Goal: Information Seeking & Learning: Learn about a topic

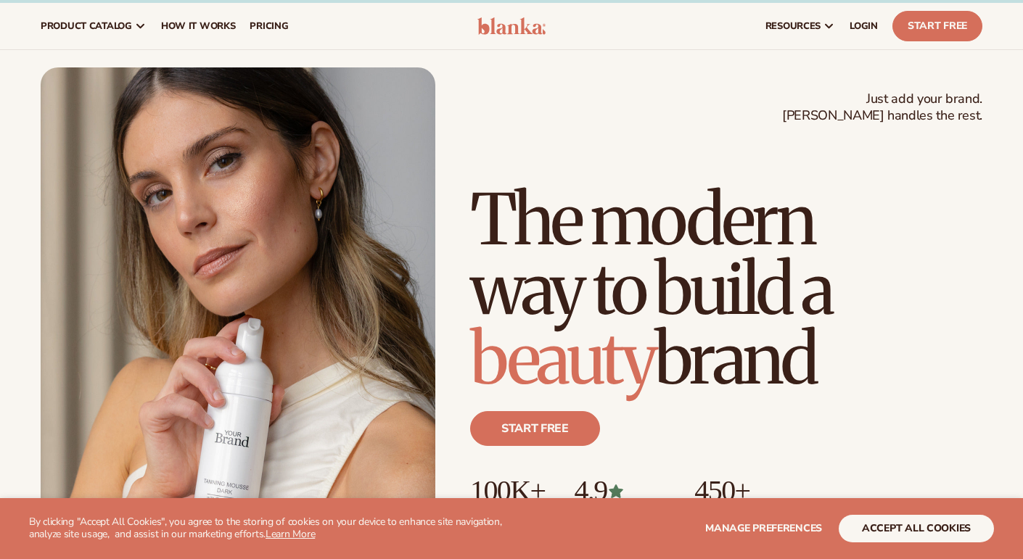
scroll to position [21, 0]
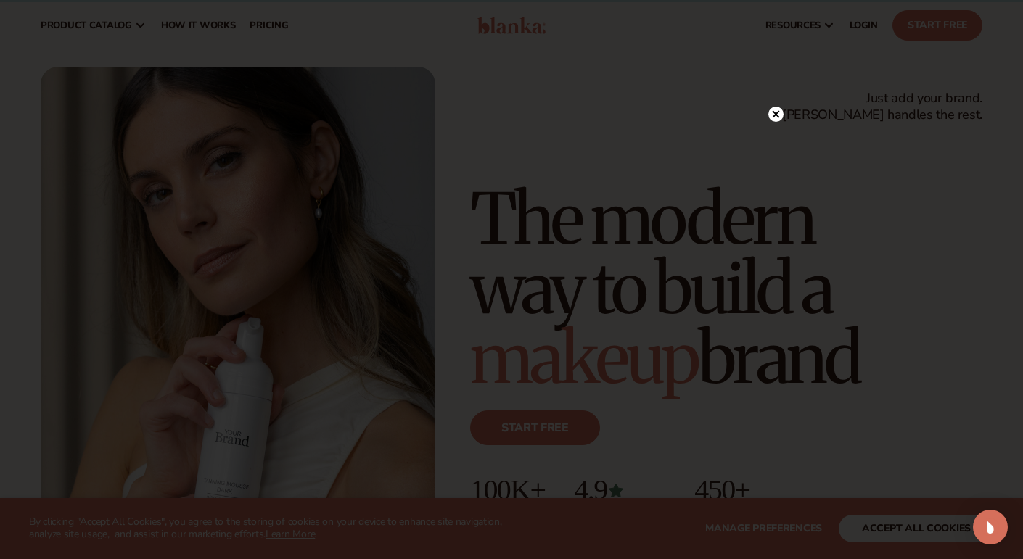
click at [772, 113] on circle at bounding box center [775, 114] width 15 height 15
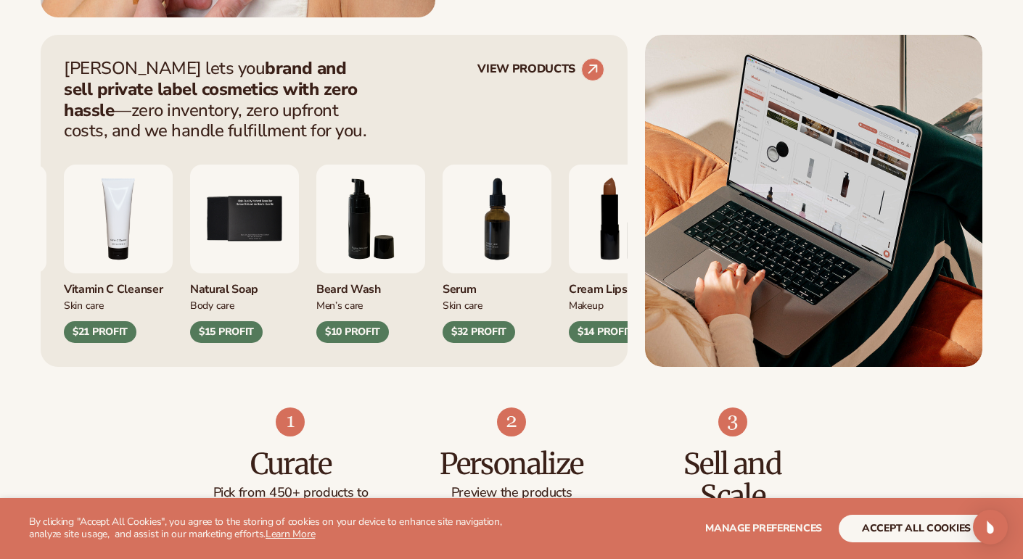
scroll to position [580, 0]
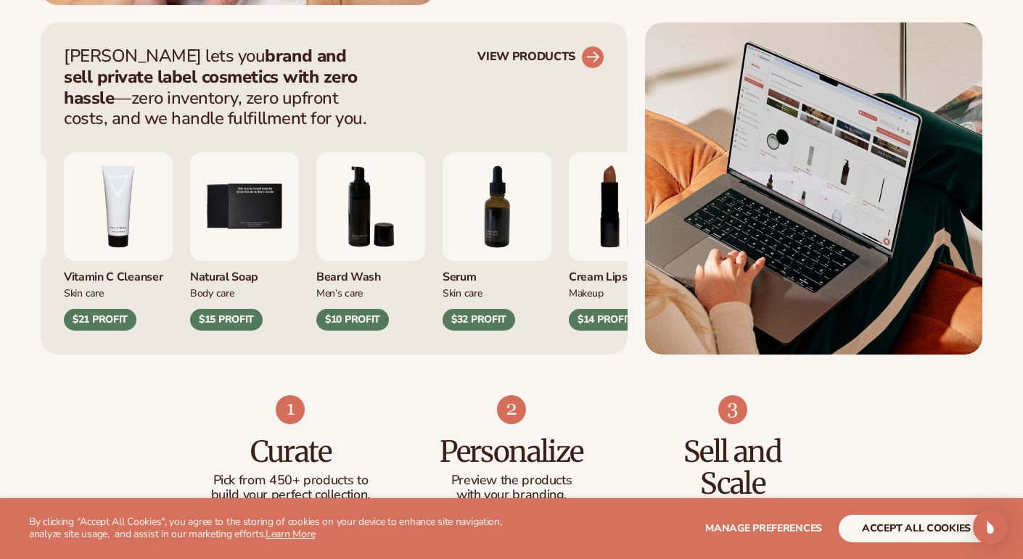
click at [585, 62] on circle at bounding box center [593, 57] width 32 height 32
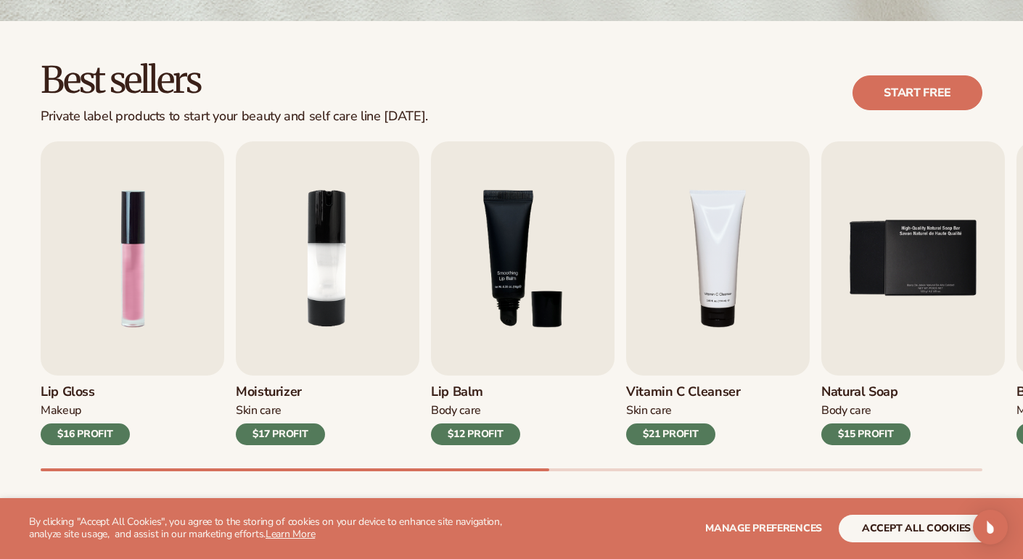
scroll to position [368, 0]
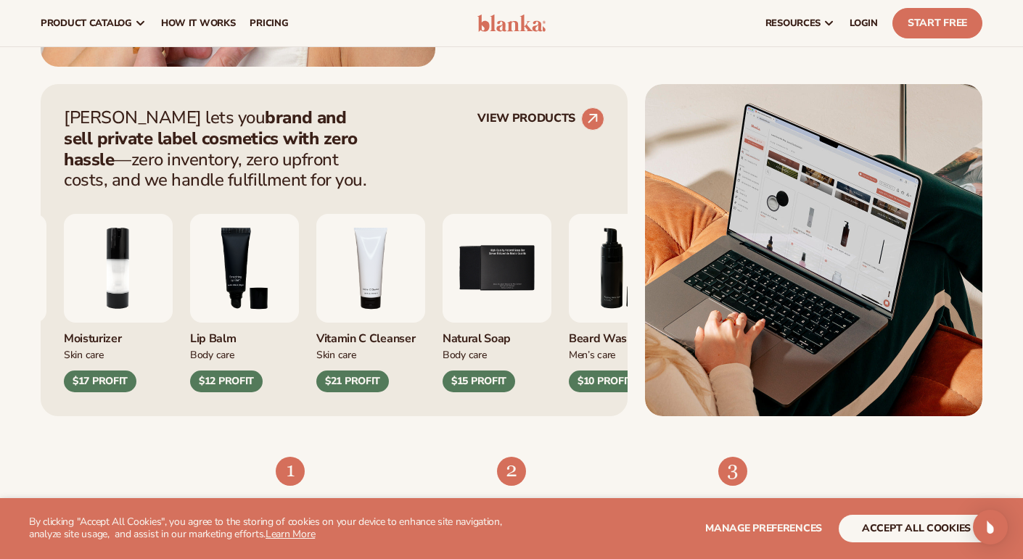
scroll to position [516, 0]
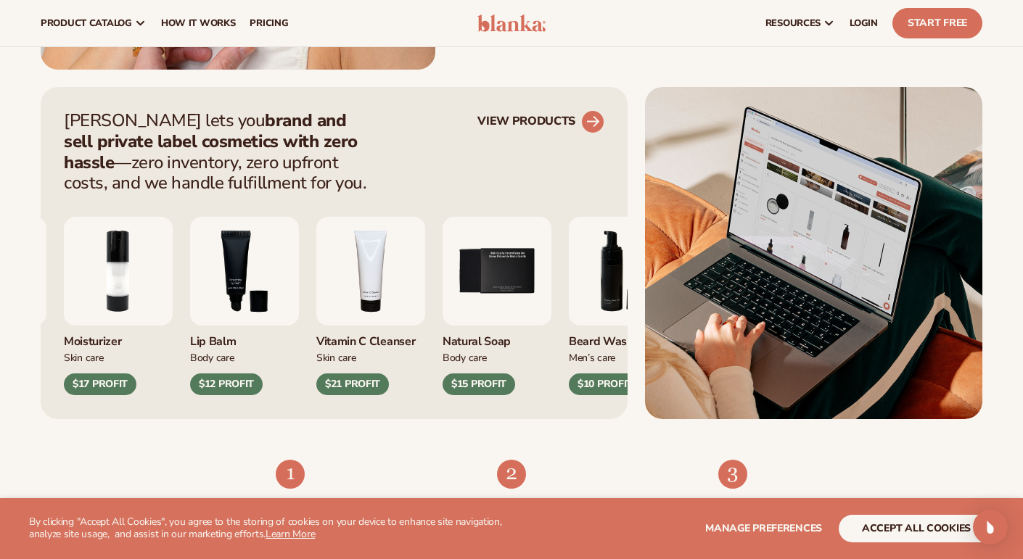
click at [595, 119] on circle at bounding box center [593, 122] width 32 height 32
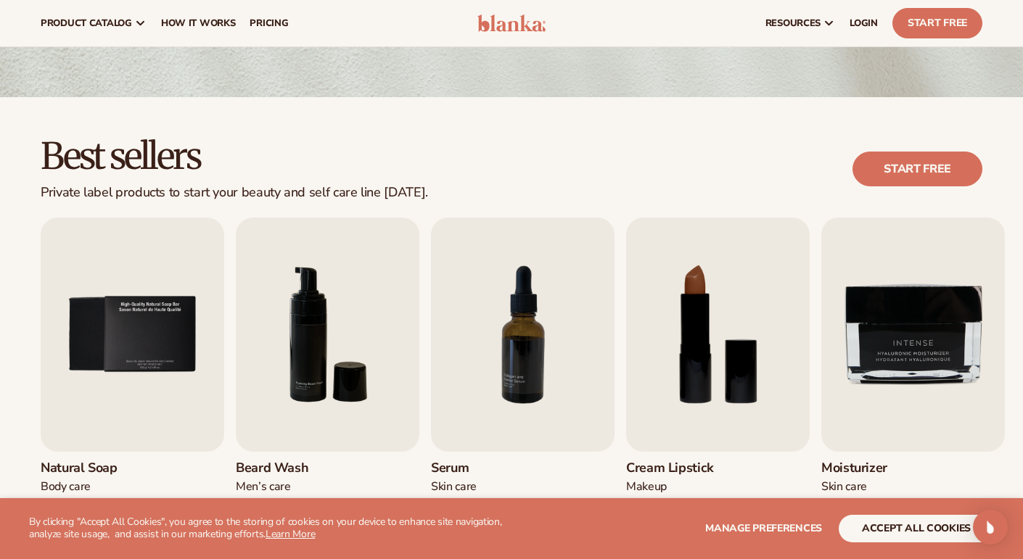
scroll to position [289, 0]
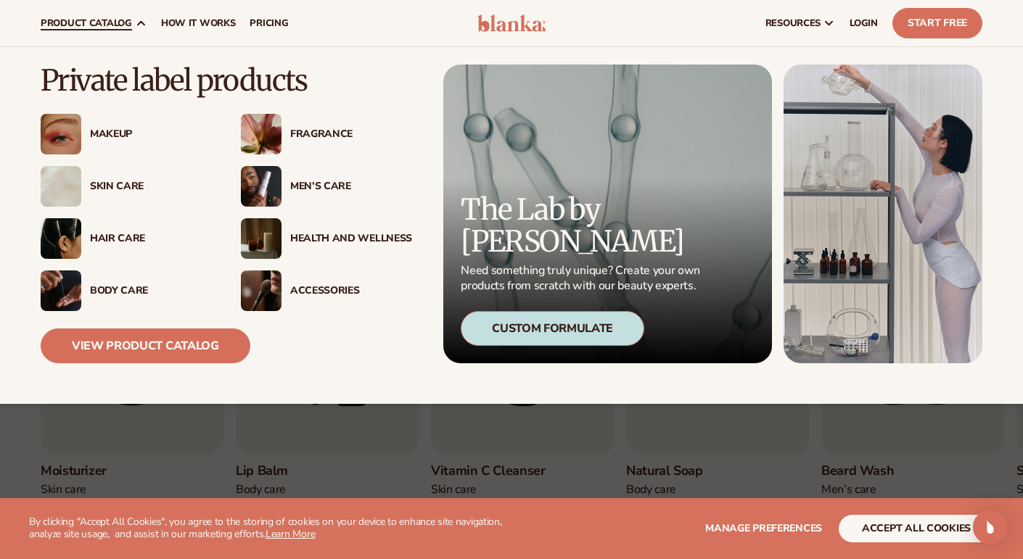
click at [316, 234] on div "Health And Wellness" at bounding box center [351, 239] width 122 height 12
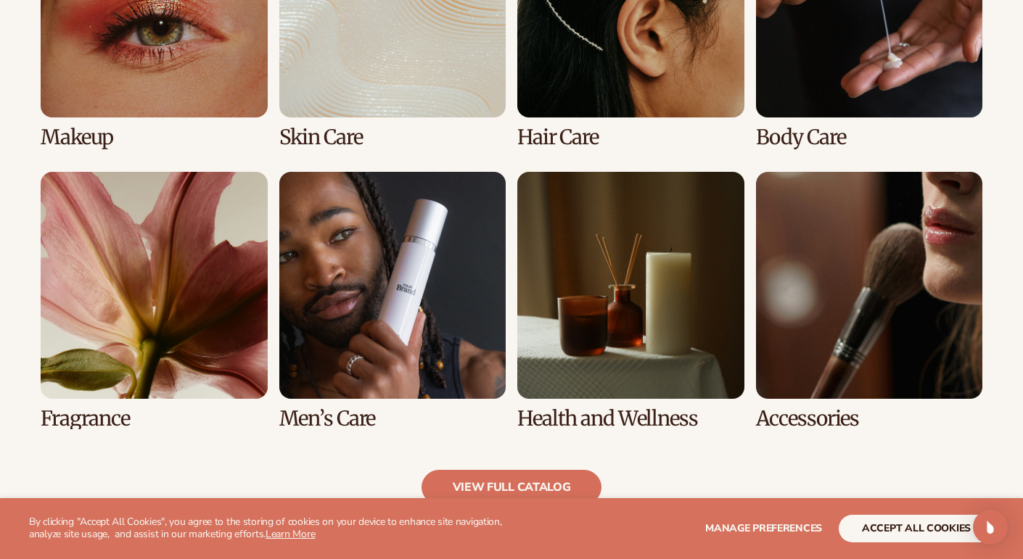
scroll to position [1190, 0]
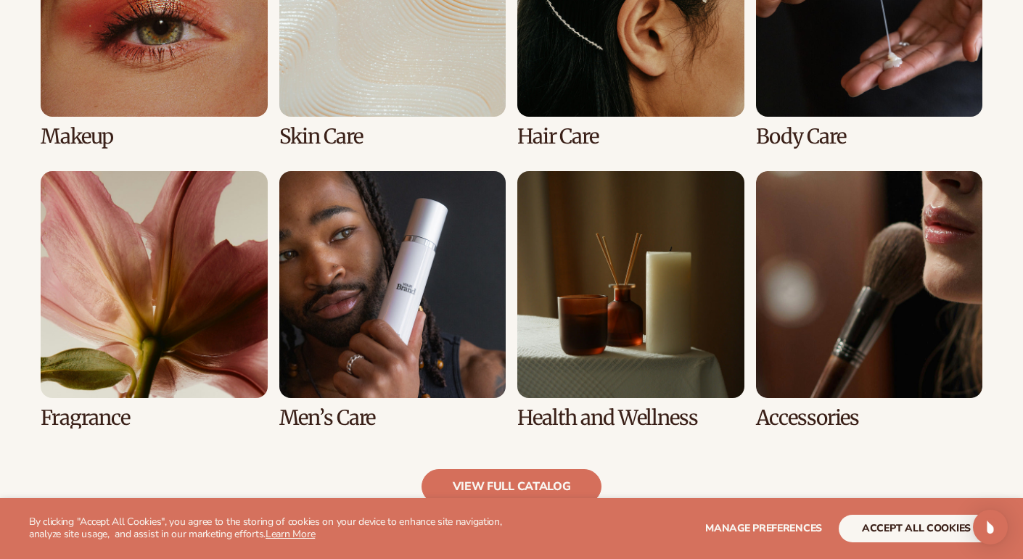
click at [603, 343] on link "7 / 8" at bounding box center [630, 299] width 227 height 257
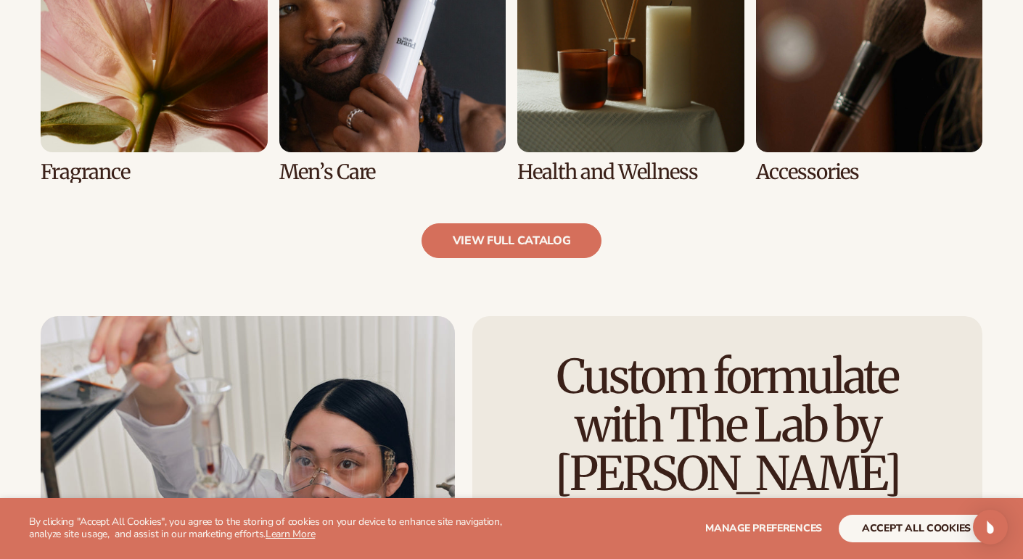
scroll to position [1441, 0]
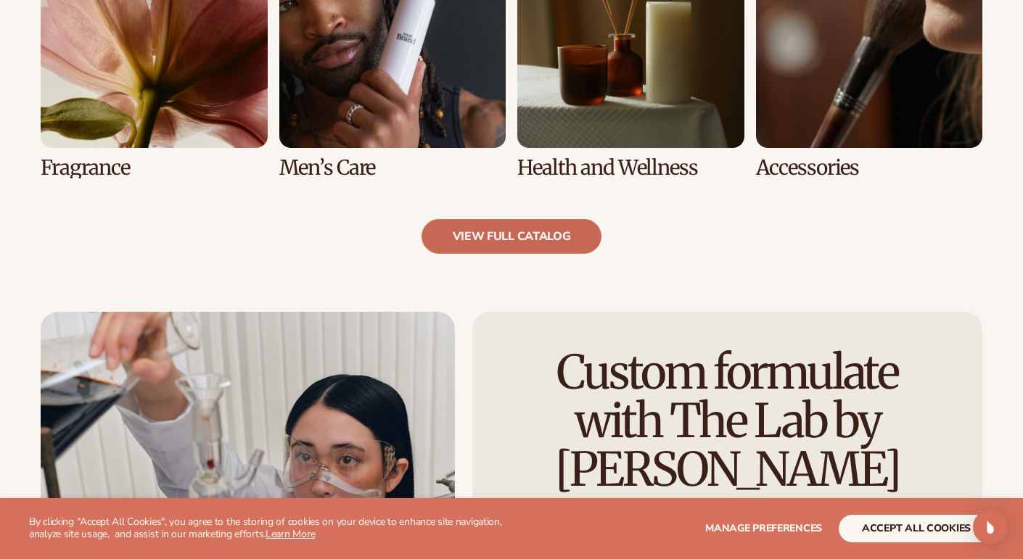
click at [572, 235] on link "view full catalog" at bounding box center [511, 236] width 181 height 35
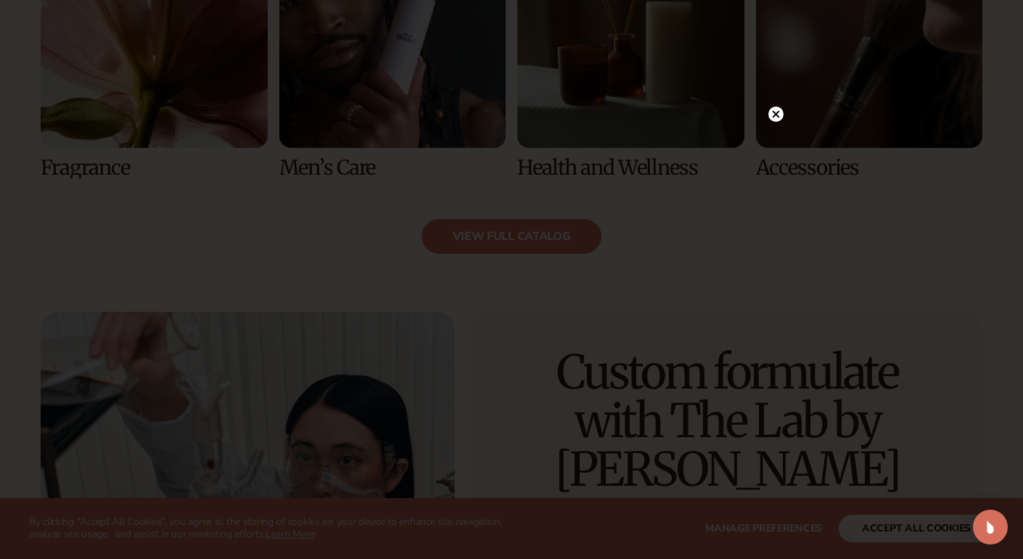
click at [778, 120] on circle at bounding box center [775, 114] width 15 height 15
